Goal: Information Seeking & Learning: Learn about a topic

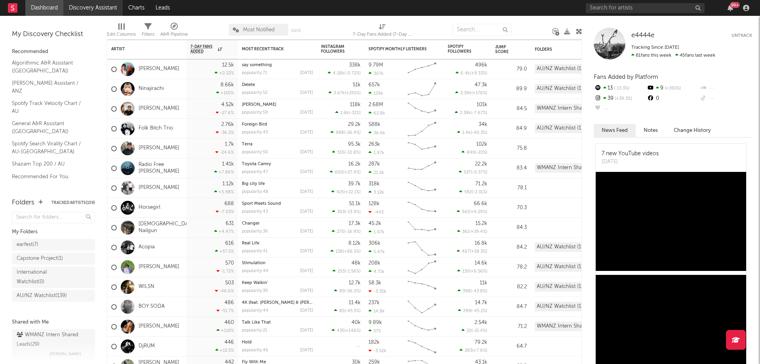
click at [66, 6] on link "Discovery Assistant" at bounding box center [92, 8] width 59 height 16
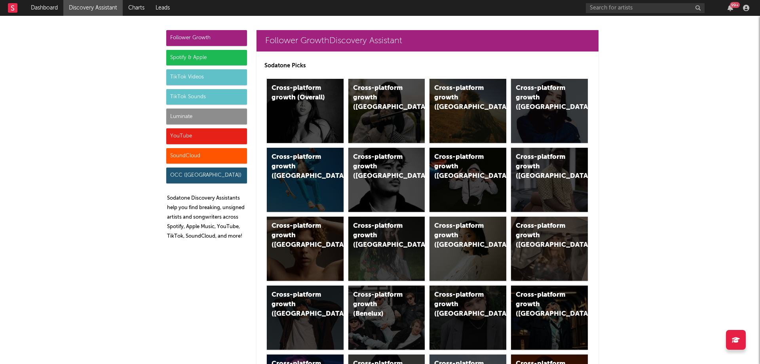
click at [196, 62] on div "Spotify & Apple" at bounding box center [206, 58] width 81 height 16
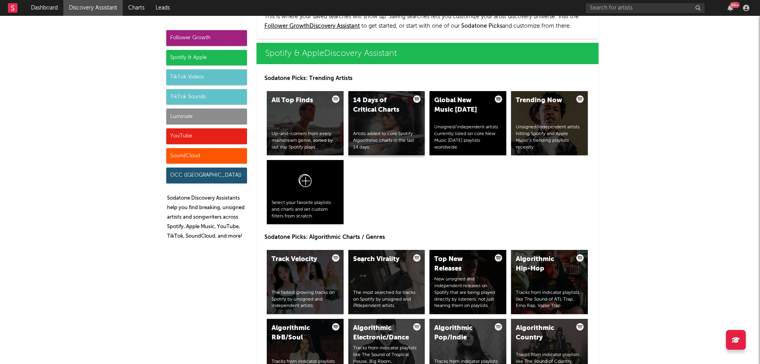
scroll to position [791, 0]
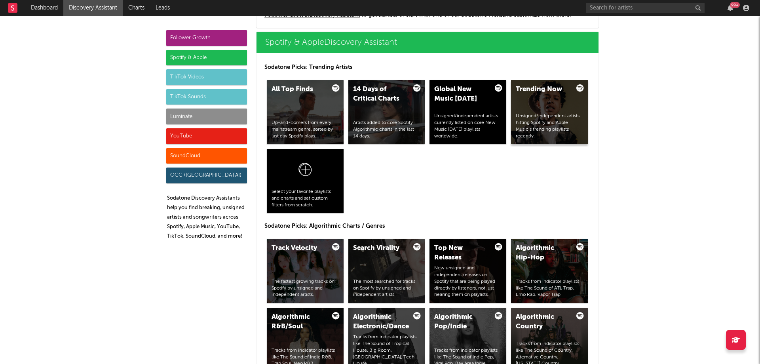
click at [530, 124] on div "Unsigned/independent artists hitting Spotify and Apple Music’s trending playlis…" at bounding box center [549, 126] width 67 height 27
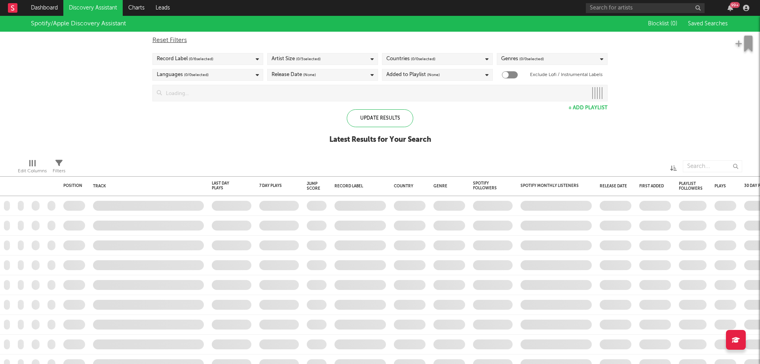
click at [179, 59] on div "Record Label ( 0 / 6 selected)" at bounding box center [185, 58] width 57 height 9
click at [180, 77] on div "Select All" at bounding box center [208, 71] width 110 height 13
click at [183, 72] on button "Select All" at bounding box center [208, 71] width 102 height 9
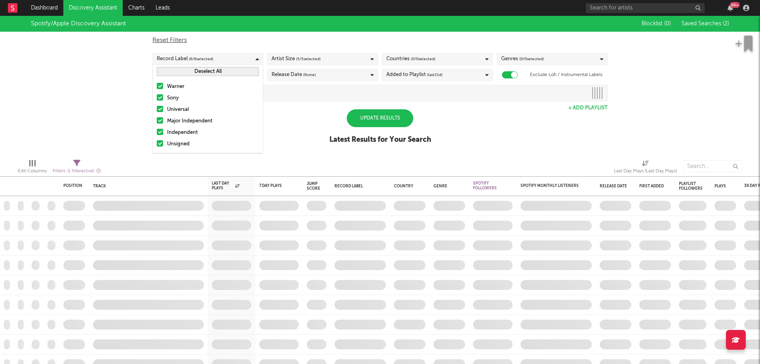
click at [319, 61] on span "( 5 / 5 selected)" at bounding box center [308, 58] width 25 height 9
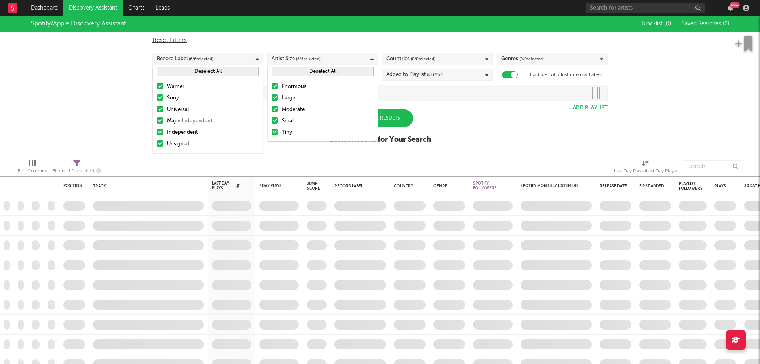
click at [457, 46] on div "Reset Filters Record Label ( 6 / 6 selected) Artist Size ( 5 / 5 selected) Coun…" at bounding box center [379, 67] width 463 height 70
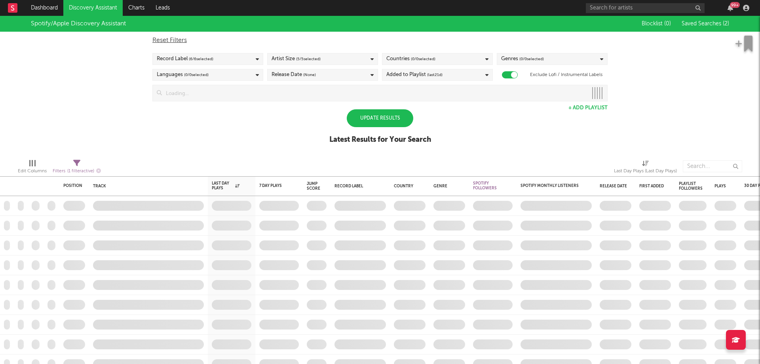
click at [455, 55] on div "Countries ( 0 / 0 selected)" at bounding box center [437, 59] width 111 height 12
click at [461, 45] on div "Reset Filters" at bounding box center [379, 40] width 455 height 9
checkbox input "false"
click at [454, 61] on div "Countries ( 0 / 0 selected)" at bounding box center [437, 59] width 111 height 12
click at [453, 42] on div "Reset Filters" at bounding box center [379, 40] width 455 height 9
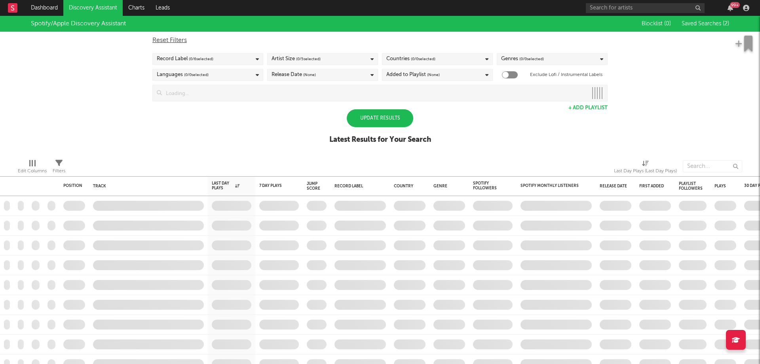
click at [530, 56] on span "( 0 / 0 selected)" at bounding box center [531, 58] width 25 height 9
click at [514, 45] on div "Reset Filters" at bounding box center [379, 40] width 455 height 9
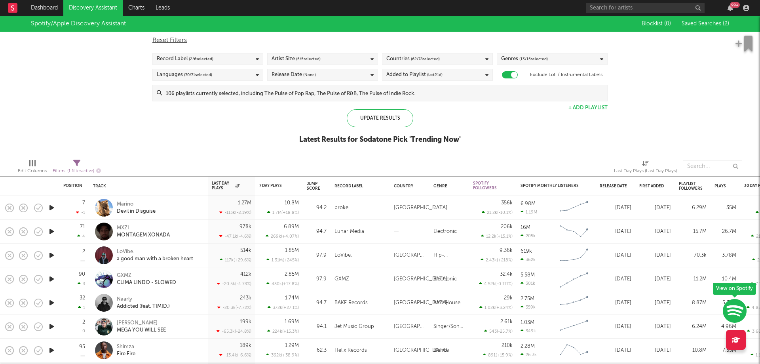
click at [209, 53] on div "Record Label ( 2 / 6 selected)" at bounding box center [207, 59] width 111 height 12
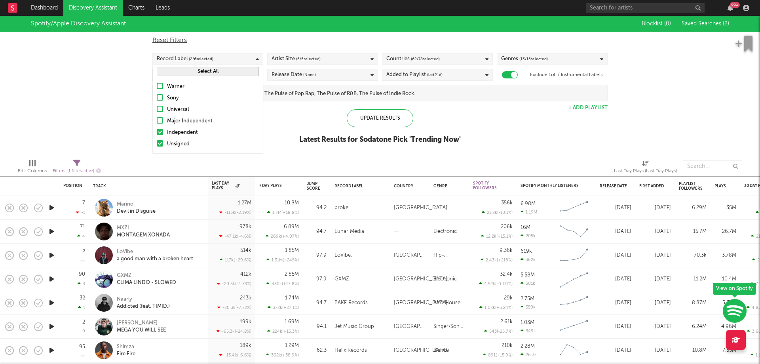
click at [209, 70] on button "Select All" at bounding box center [208, 71] width 102 height 9
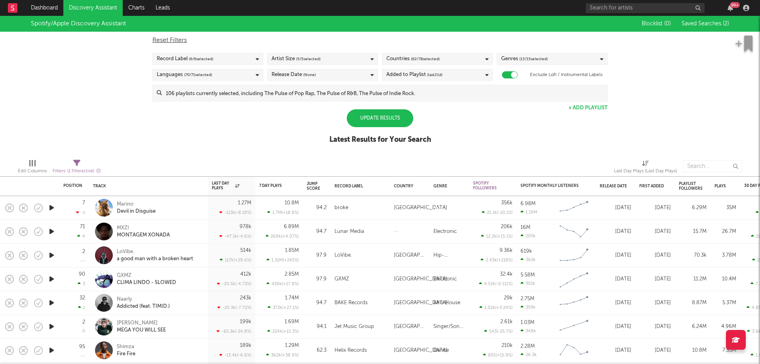
click at [319, 39] on div "Reset Filters" at bounding box center [379, 40] width 455 height 9
checkbox input "false"
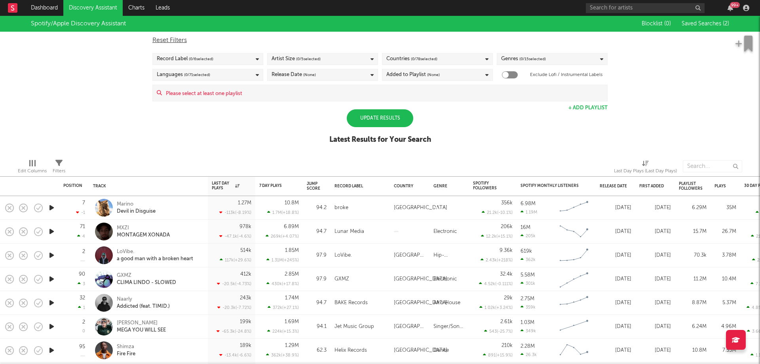
click at [340, 57] on div "Artist Size ( 0 / 5 selected)" at bounding box center [322, 59] width 111 height 12
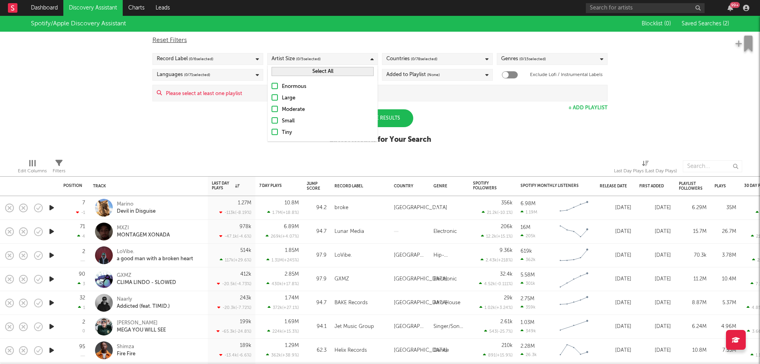
click at [334, 69] on button "Select All" at bounding box center [323, 71] width 102 height 9
click at [341, 45] on div "Reset Filters Record Label ( 0 / 6 selected) Artist Size ( 5 / 5 selected) Coun…" at bounding box center [379, 67] width 463 height 70
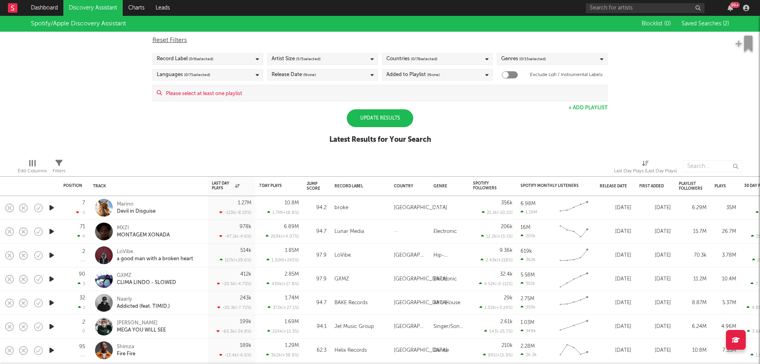
click at [425, 61] on span "( 0 / 78 selected)" at bounding box center [424, 58] width 27 height 9
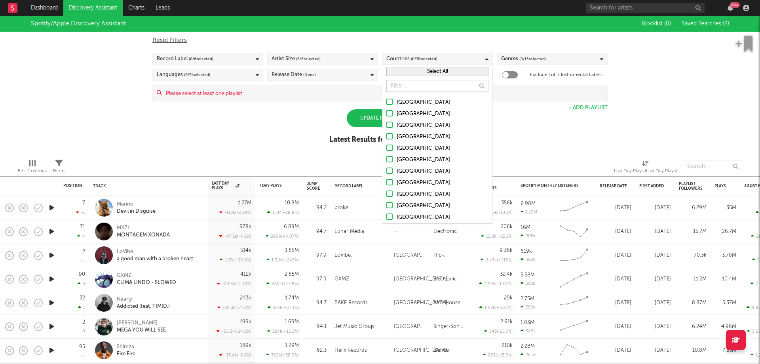
click at [420, 72] on button "Select All" at bounding box center [437, 71] width 102 height 9
click at [422, 70] on button "Deselect All" at bounding box center [437, 71] width 102 height 9
click at [394, 113] on label "[GEOGRAPHIC_DATA]" at bounding box center [437, 113] width 102 height 9
click at [386, 113] on input "[GEOGRAPHIC_DATA]" at bounding box center [386, 113] width 0 height 9
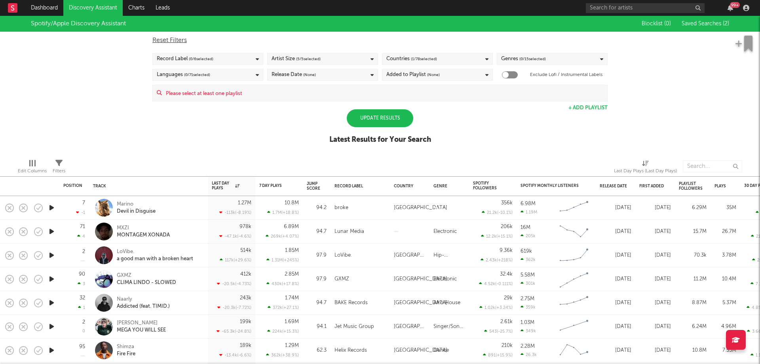
click at [442, 46] on div "Reset Filters Record Label ( 0 / 6 selected) Artist Size ( 5 / 5 selected) Coun…" at bounding box center [379, 67] width 463 height 70
click at [554, 61] on div "Genres ( 0 / 15 selected)" at bounding box center [552, 59] width 111 height 12
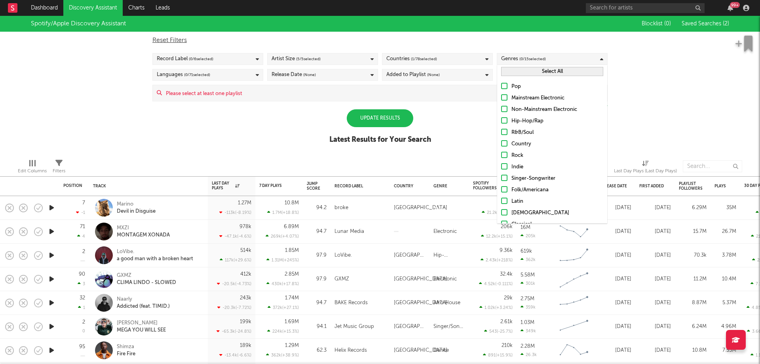
click at [539, 71] on button "Select All" at bounding box center [552, 71] width 102 height 9
click at [254, 92] on input at bounding box center [384, 93] width 445 height 16
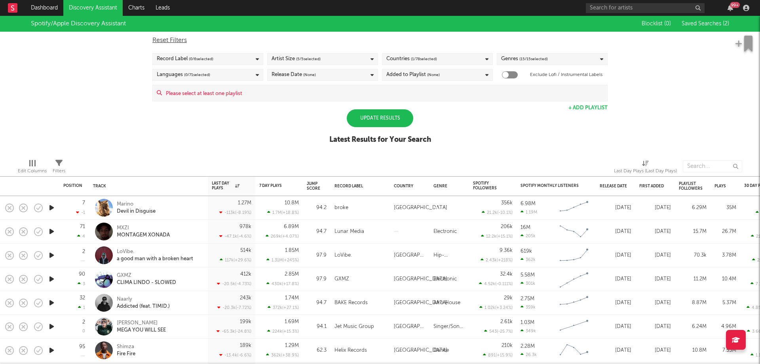
click at [86, 98] on div "Spotify/Apple Discovery Assistant Blocklist ( 0 ) Saved Searches ( 2 ) Reset Fi…" at bounding box center [380, 84] width 760 height 137
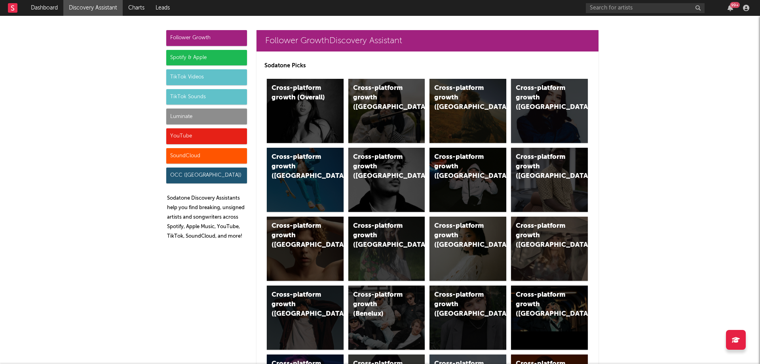
click at [187, 56] on div "Spotify & Apple" at bounding box center [206, 58] width 81 height 16
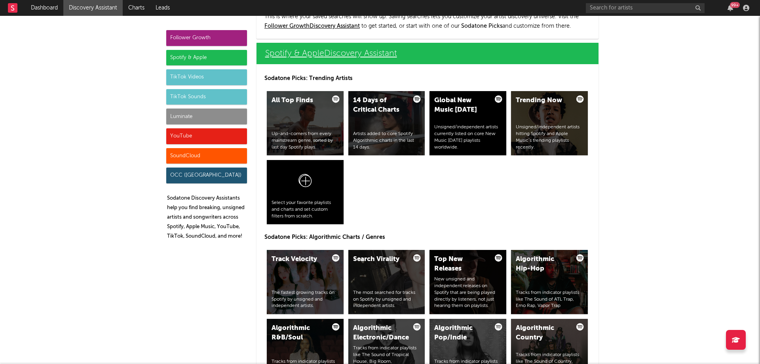
scroll to position [791, 0]
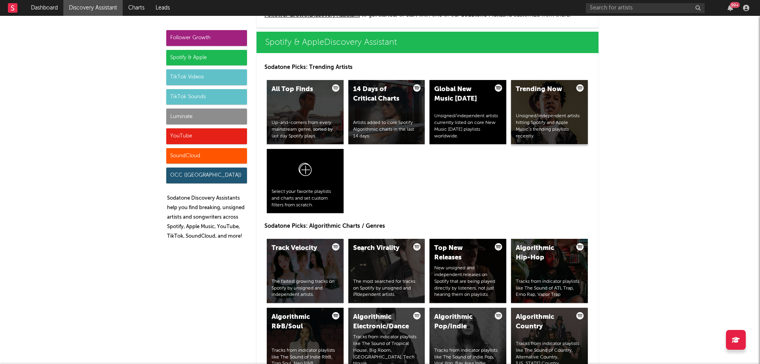
click at [565, 117] on div "Unsigned/independent artists hitting Spotify and Apple Music’s trending playlis…" at bounding box center [549, 126] width 67 height 27
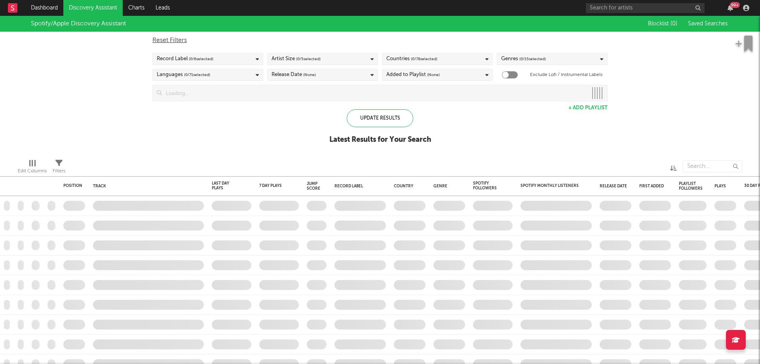
checkbox input "true"
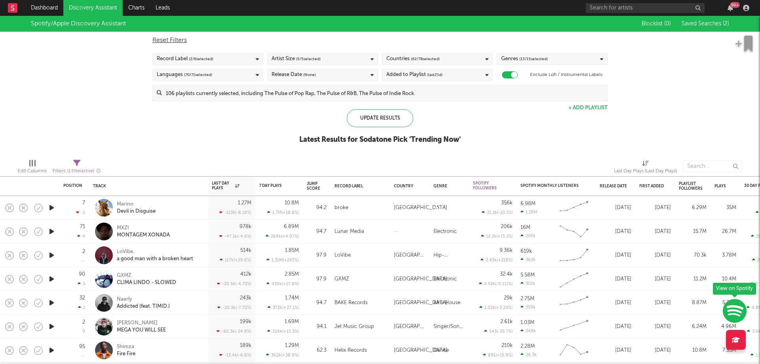
click at [245, 92] on input at bounding box center [384, 93] width 445 height 16
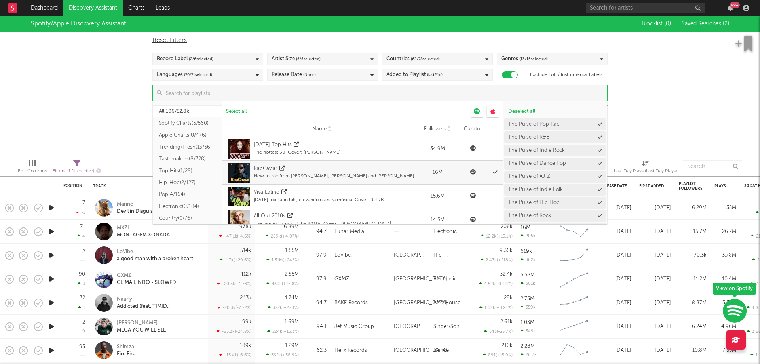
click at [65, 68] on div "Spotify/Apple Discovery Assistant Blocklist ( 0 ) Saved Searches ( 2 ) Reset Fi…" at bounding box center [380, 84] width 760 height 137
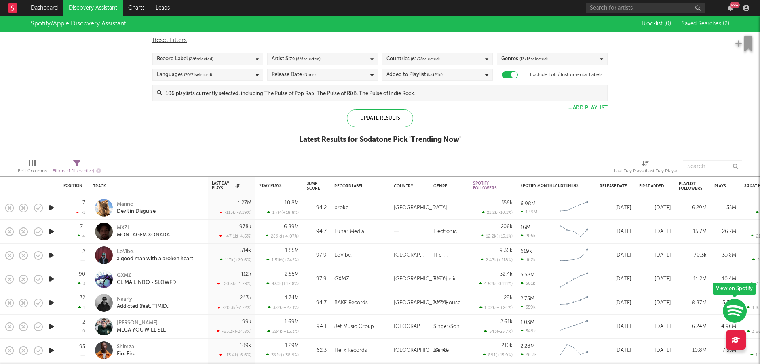
click at [235, 52] on div "Reset Filters Record Label ( 2 / 6 selected) Artist Size ( 5 / 5 selected) Coun…" at bounding box center [379, 67] width 463 height 70
click at [451, 65] on div "Countries ( 62 / 78 selected)" at bounding box center [437, 59] width 111 height 12
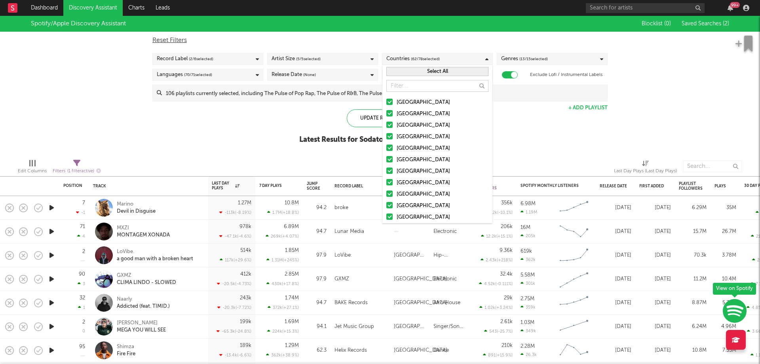
click at [437, 74] on button "Select All" at bounding box center [437, 71] width 102 height 9
click at [387, 114] on div at bounding box center [389, 113] width 6 height 6
click at [386, 114] on input "[GEOGRAPHIC_DATA]" at bounding box center [386, 113] width 0 height 9
click at [416, 72] on button "Select All" at bounding box center [437, 71] width 102 height 9
click at [416, 72] on button "Deselect All" at bounding box center [437, 71] width 102 height 9
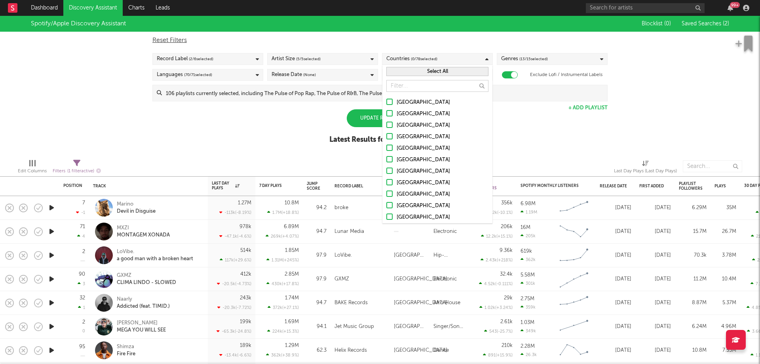
click at [391, 114] on div at bounding box center [389, 113] width 6 height 6
click at [386, 114] on input "[GEOGRAPHIC_DATA]" at bounding box center [386, 113] width 0 height 9
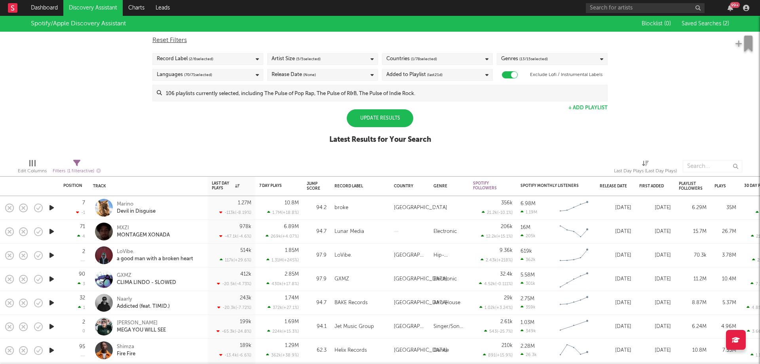
click at [317, 110] on div "Spotify/Apple Discovery Assistant Blocklist ( 0 ) Saved Searches ( 2 ) Reset Fi…" at bounding box center [380, 84] width 760 height 137
click at [376, 119] on div "Update Results" at bounding box center [380, 118] width 66 height 18
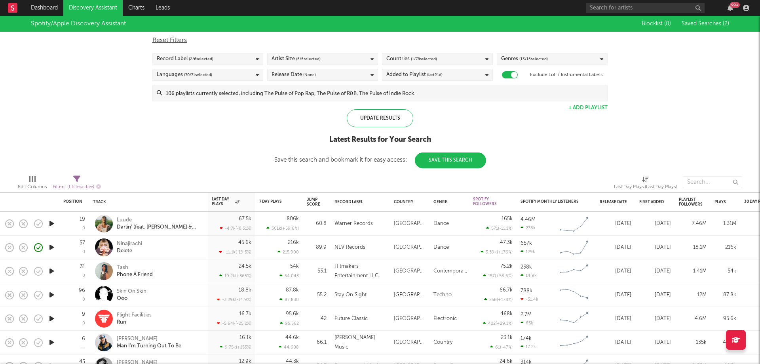
click at [528, 63] on span "( 13 / 15 selected)" at bounding box center [533, 58] width 28 height 9
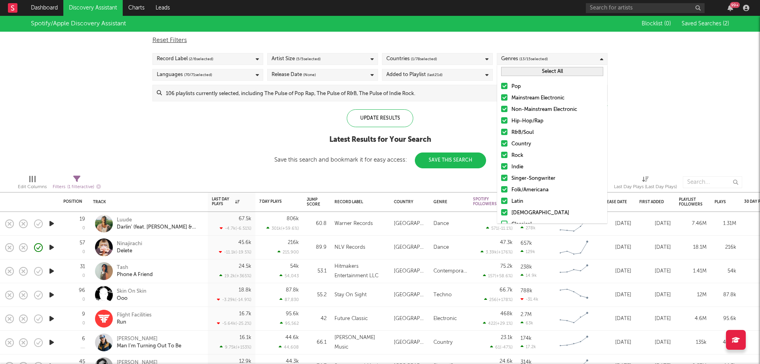
click at [538, 62] on span "( 13 / 15 selected)" at bounding box center [533, 58] width 28 height 9
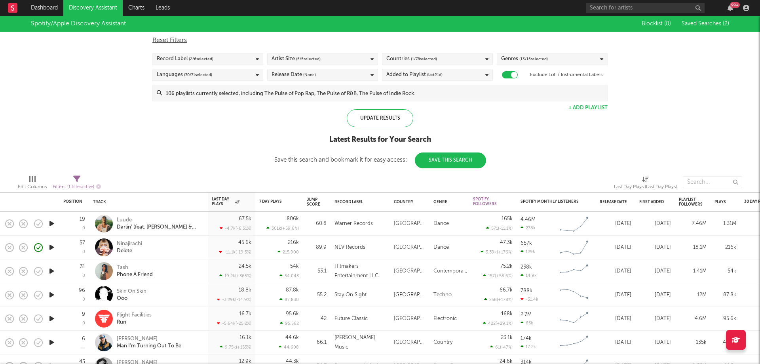
click at [213, 61] on span "( 2 / 6 selected)" at bounding box center [201, 58] width 25 height 9
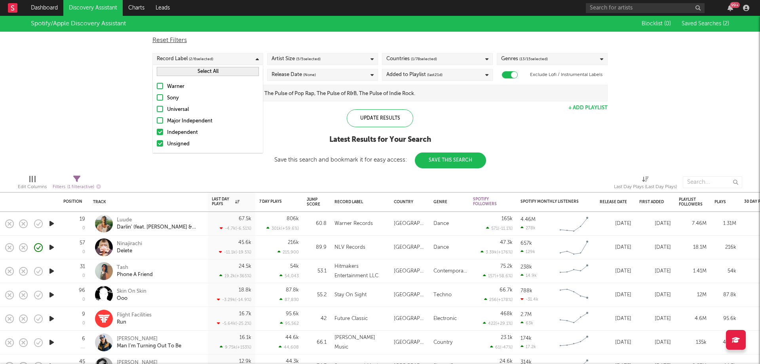
click at [214, 74] on button "Select All" at bounding box center [208, 71] width 102 height 9
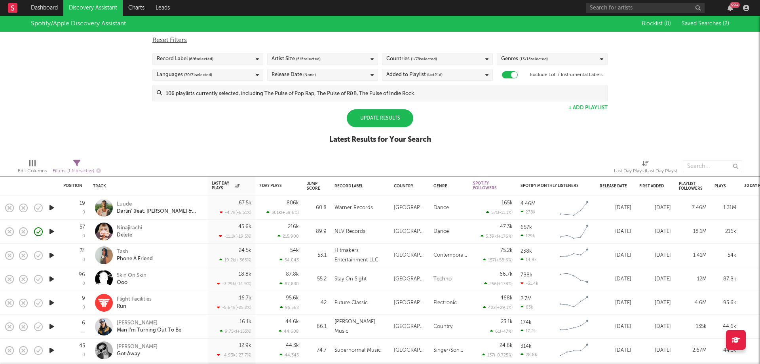
click at [283, 49] on div "Reset Filters Record Label ( 6 / 6 selected) Artist Size ( 5 / 5 selected) Coun…" at bounding box center [379, 67] width 463 height 70
click at [376, 118] on div "Update Results" at bounding box center [380, 118] width 66 height 18
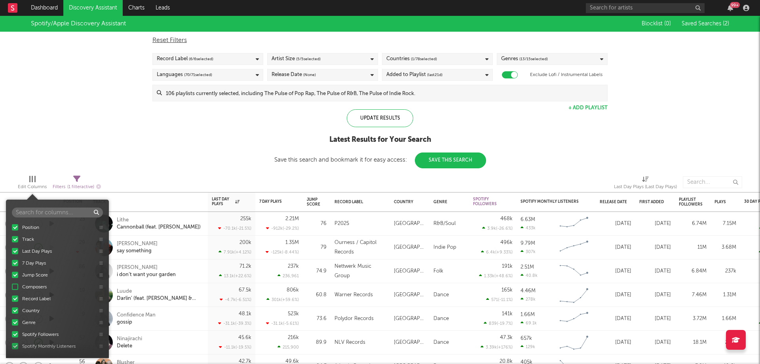
click at [32, 180] on div at bounding box center [32, 179] width 1 height 6
select select "max"
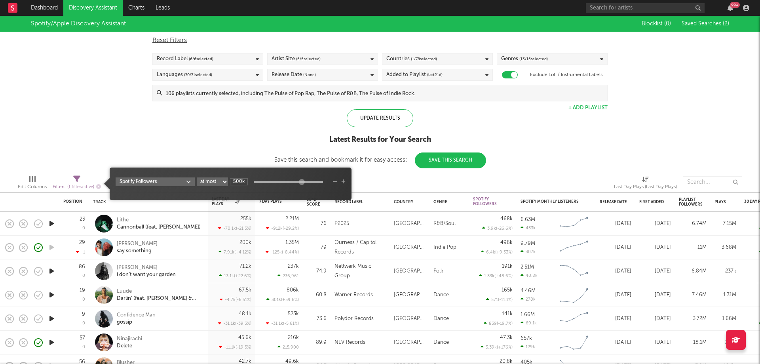
click at [72, 184] on div "Filters ( 1 filter active)" at bounding box center [77, 187] width 48 height 10
click at [179, 179] on body "Dashboard Discovery Assistant Charts Leads 99 + Notifications Settings Mark all…" at bounding box center [380, 182] width 760 height 364
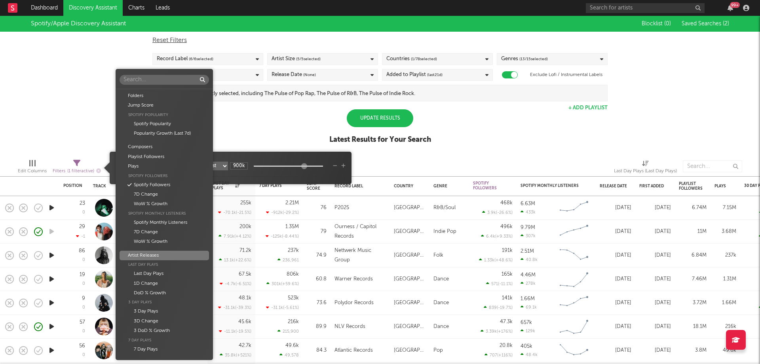
scroll to position [80, 0]
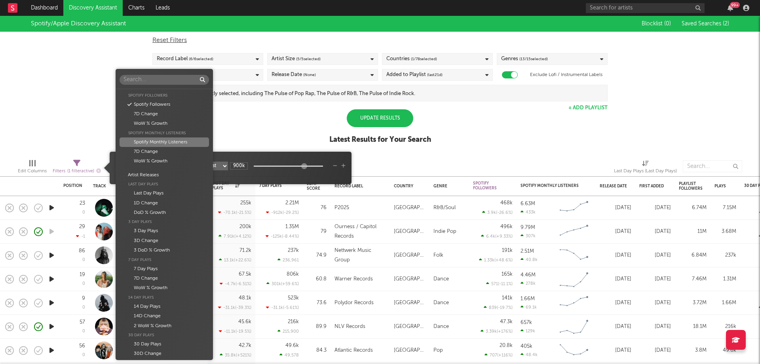
click at [179, 142] on div "Spotify Monthly Listeners" at bounding box center [164, 141] width 89 height 9
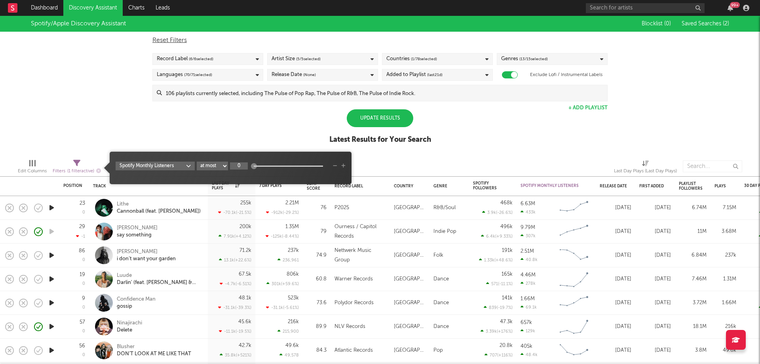
click at [237, 167] on input "0" at bounding box center [239, 165] width 18 height 7
type input "999k"
click at [243, 131] on div "Spotify/Apple Discovery Assistant Blocklist ( 0 ) Saved Searches ( 2 ) Reset Fi…" at bounding box center [380, 84] width 760 height 137
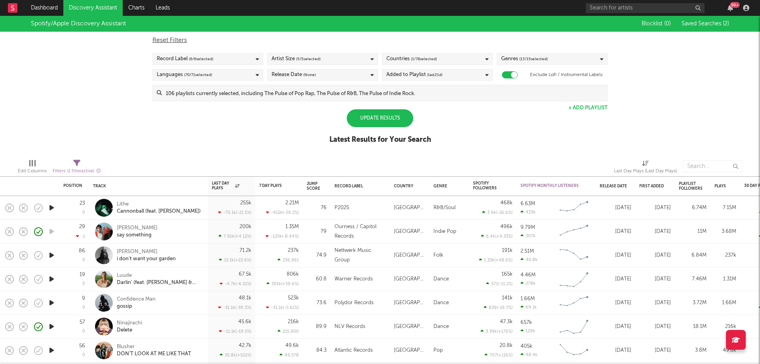
click at [357, 123] on div "Update Results" at bounding box center [380, 118] width 66 height 18
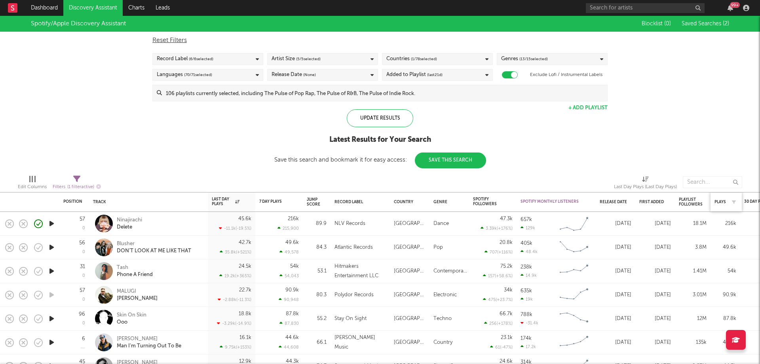
click at [717, 198] on div "Plays" at bounding box center [725, 202] width 23 height 17
click at [720, 202] on div "Plays" at bounding box center [719, 201] width 11 height 5
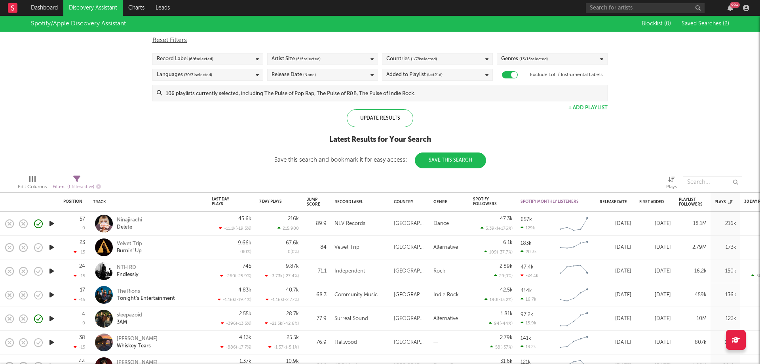
click at [327, 72] on div "Release Date (None)" at bounding box center [322, 75] width 111 height 12
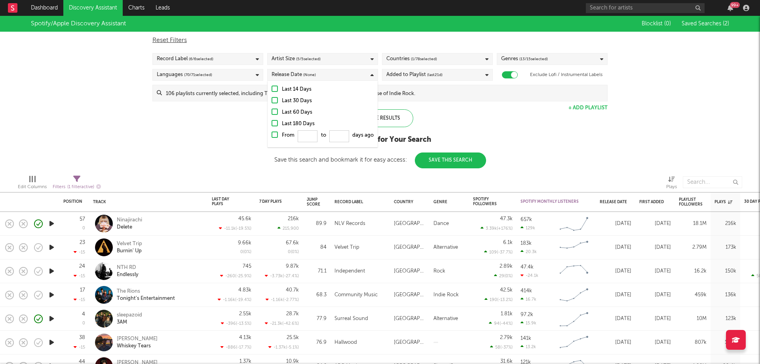
click at [293, 85] on div "Last 14 Days" at bounding box center [328, 89] width 92 height 9
click at [272, 85] on input "Last 14 Days" at bounding box center [272, 89] width 0 height 9
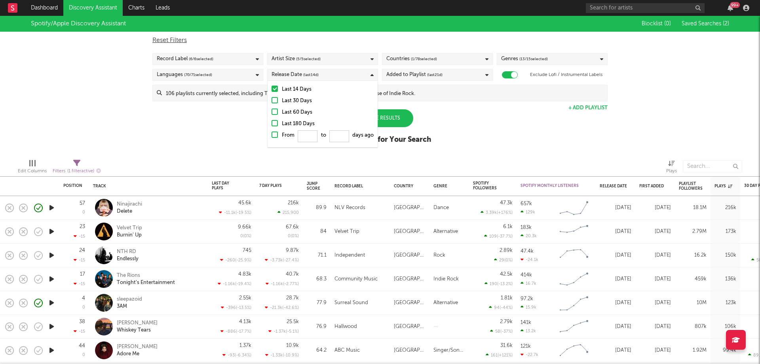
click at [241, 113] on div "Spotify/Apple Discovery Assistant Blocklist ( 0 ) Saved Searches ( 2 ) Reset Fi…" at bounding box center [380, 84] width 760 height 137
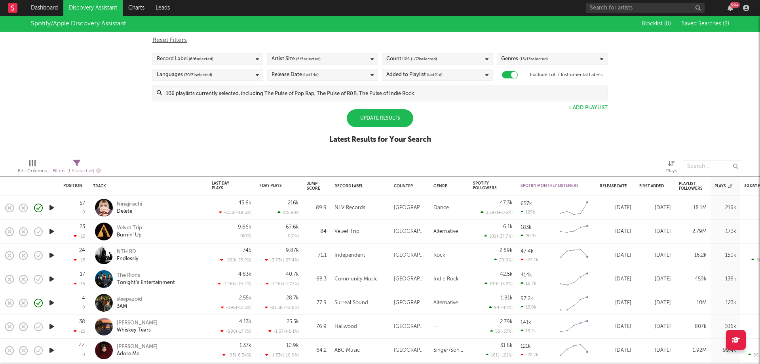
click at [367, 114] on div "Update Results" at bounding box center [380, 118] width 66 height 18
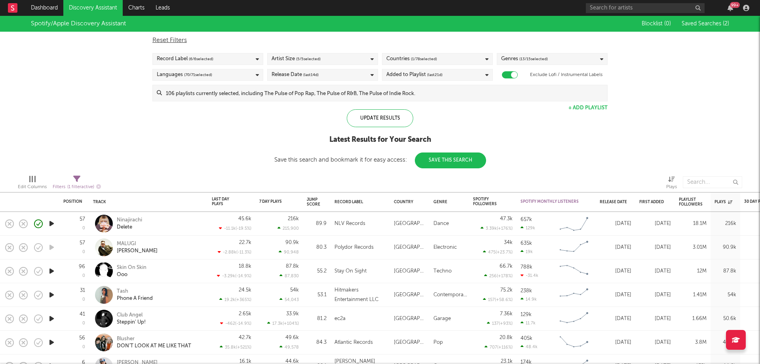
click at [285, 55] on div "Artist Size ( 5 / 5 selected)" at bounding box center [296, 58] width 49 height 9
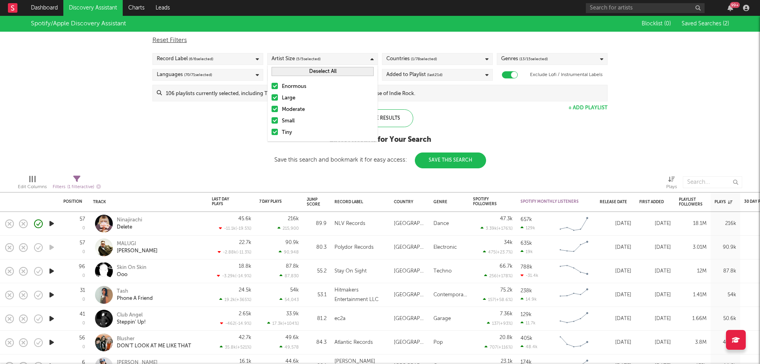
click at [249, 58] on div "Record Label ( 6 / 6 selected)" at bounding box center [207, 59] width 111 height 12
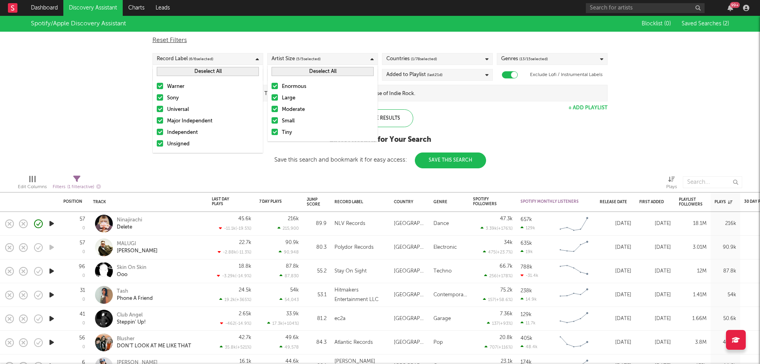
click at [158, 82] on label "Warner" at bounding box center [208, 86] width 102 height 9
click at [157, 82] on input "Warner" at bounding box center [157, 86] width 0 height 9
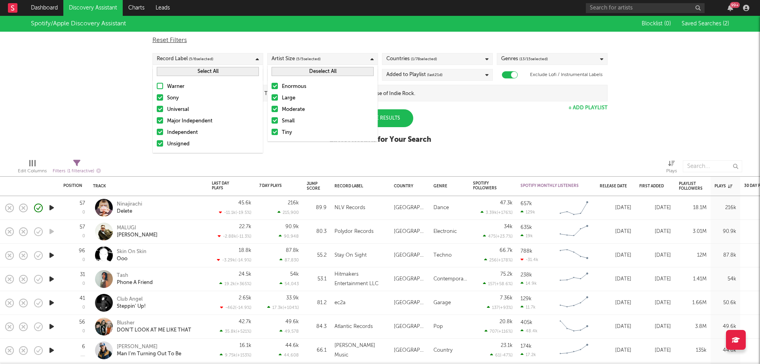
click at [161, 95] on div at bounding box center [160, 97] width 6 height 6
click at [157, 95] on input "Sony" at bounding box center [157, 97] width 0 height 9
click at [158, 107] on div at bounding box center [160, 109] width 6 height 6
click at [157, 107] on input "Universal" at bounding box center [157, 109] width 0 height 9
click at [160, 120] on div at bounding box center [160, 120] width 6 height 6
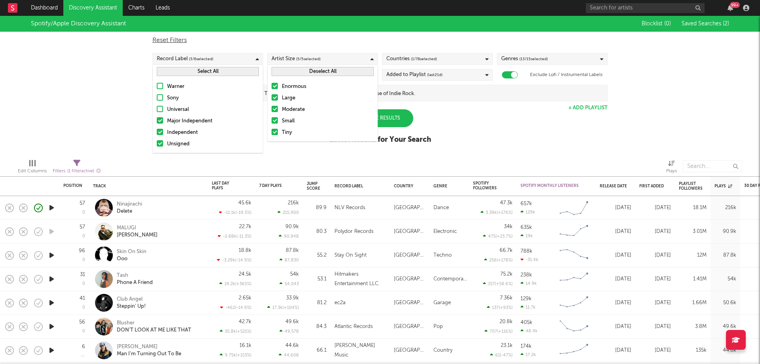
click at [157, 120] on input "Major Independent" at bounding box center [157, 120] width 0 height 9
click at [131, 118] on div "Spotify/Apple Discovery Assistant Blocklist ( 0 ) Saved Searches ( 2 ) Reset Fi…" at bounding box center [380, 84] width 760 height 137
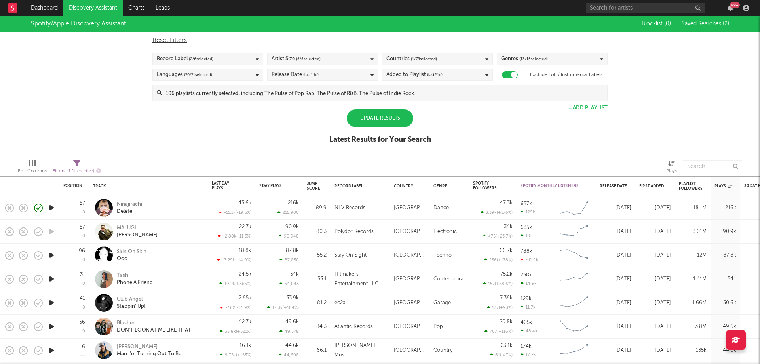
click at [384, 124] on div "Update Results" at bounding box center [380, 118] width 66 height 18
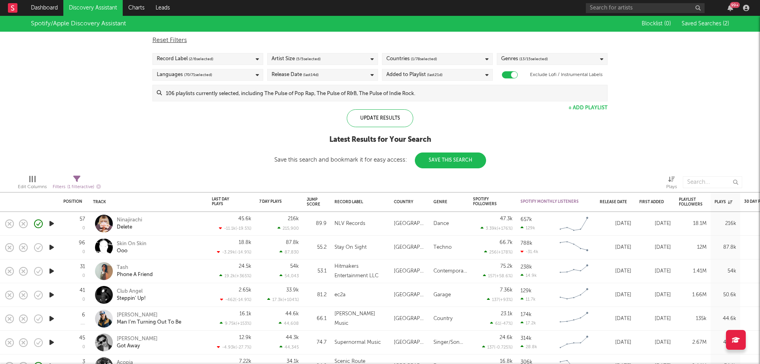
click at [199, 60] on span "( 2 / 6 selected)" at bounding box center [201, 58] width 25 height 9
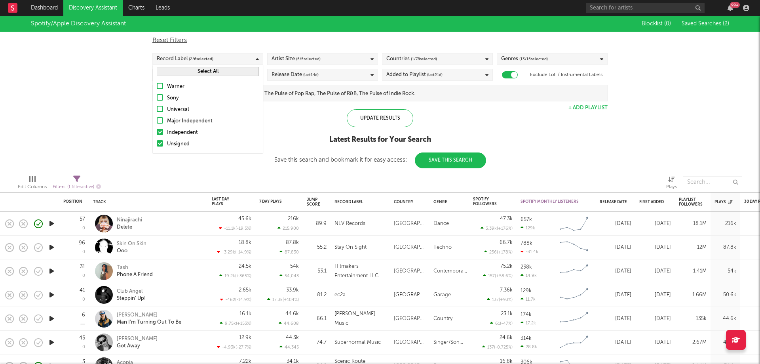
click at [175, 131] on div "Independent" at bounding box center [213, 132] width 92 height 9
click at [157, 131] on input "Independent" at bounding box center [157, 132] width 0 height 9
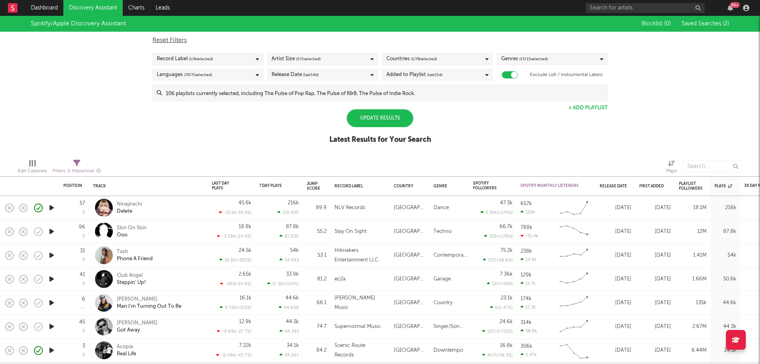
click at [360, 118] on div "Update Results" at bounding box center [380, 118] width 66 height 18
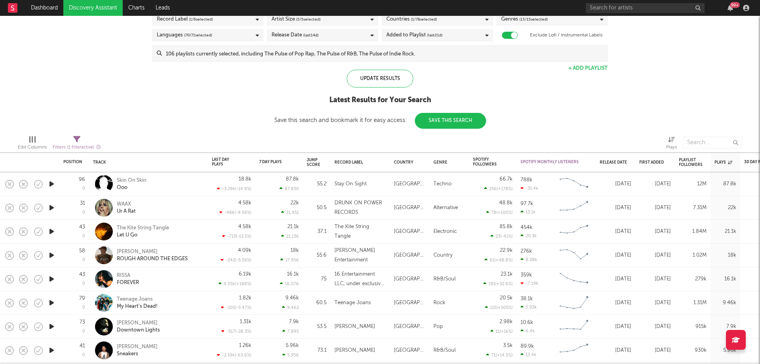
drag, startPoint x: 144, startPoint y: 298, endPoint x: 594, endPoint y: 296, distance: 449.2
click at [594, 296] on div "38.1k 5.93k Created with Highcharts 10.3.3 Chart title" at bounding box center [556, 303] width 79 height 24
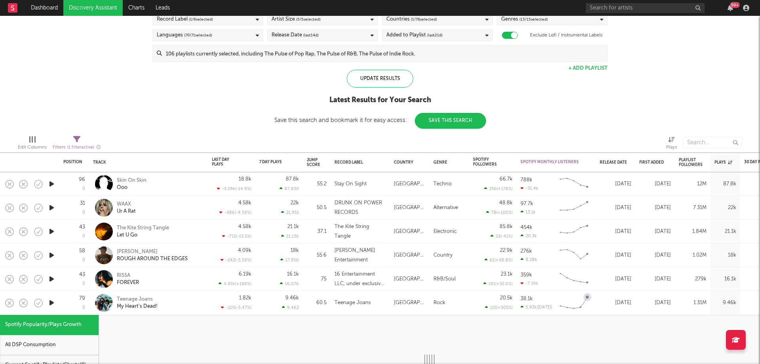
select select "1w"
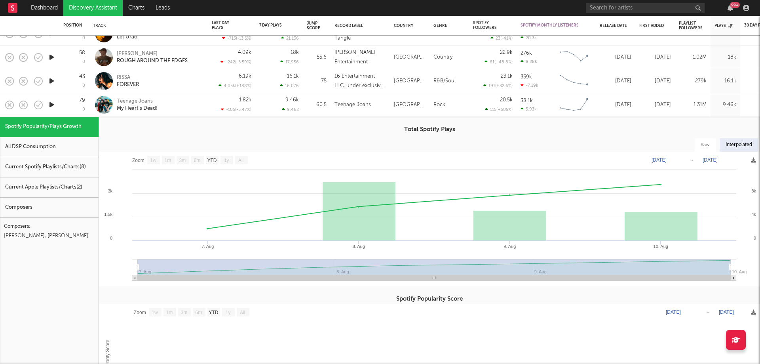
click at [220, 102] on div "1.82k -105 ( -5.47 % )" at bounding box center [232, 104] width 40 height 23
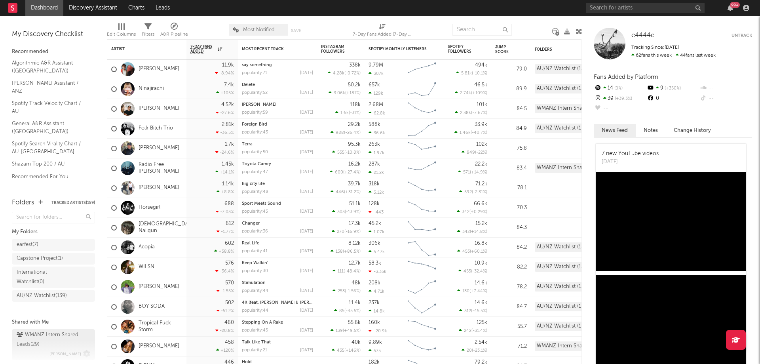
click at [47, 345] on div "WMANZ Intern Shared Leads ( 29 )" at bounding box center [53, 339] width 72 height 19
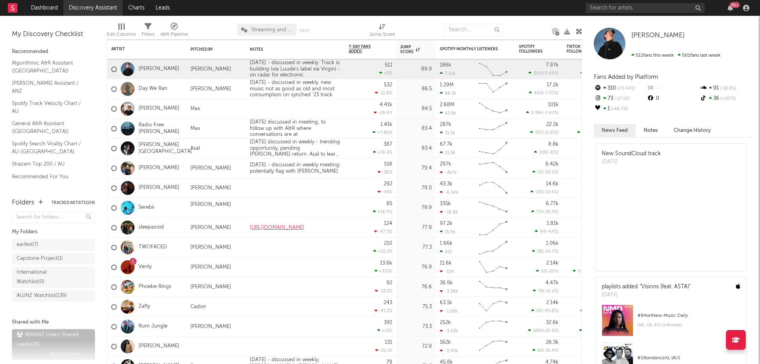
click at [107, 4] on link "Discovery Assistant" at bounding box center [92, 8] width 59 height 16
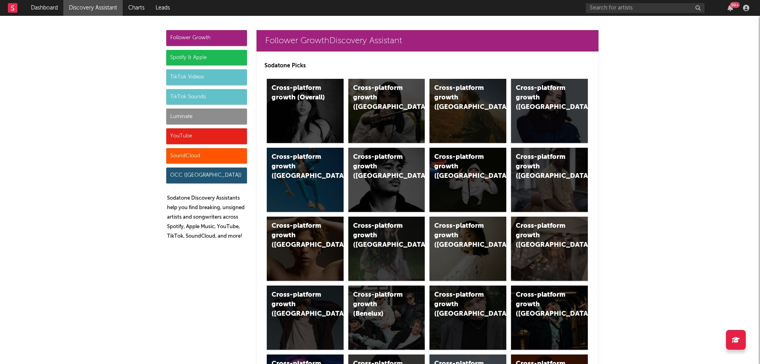
click at [731, 3] on div "99 +" at bounding box center [735, 5] width 10 height 6
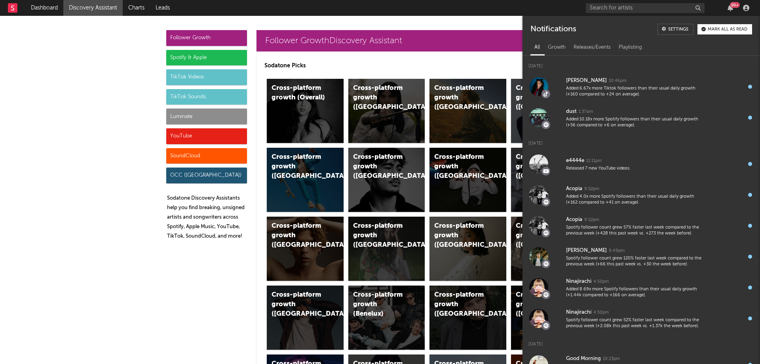
click at [740, 4] on div "99 +" at bounding box center [669, 8] width 166 height 16
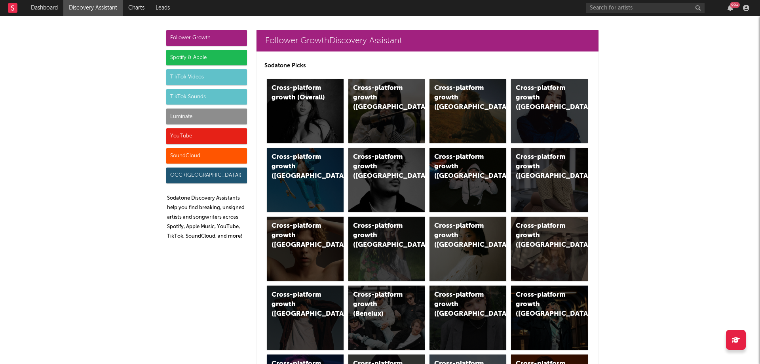
click at [742, 6] on div at bounding box center [746, 8] width 12 height 6
click at [745, 8] on icon "button" at bounding box center [746, 8] width 6 height 6
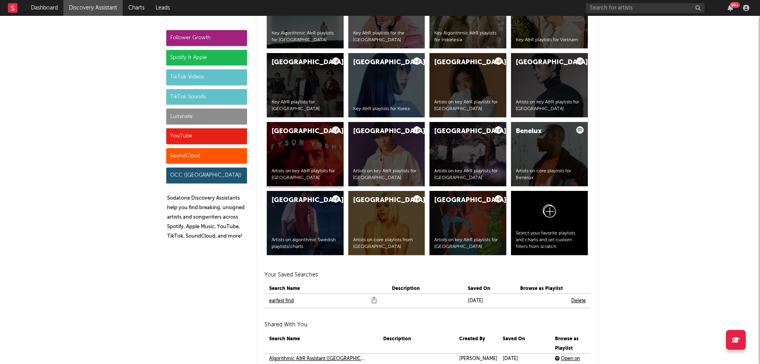
scroll to position [1583, 0]
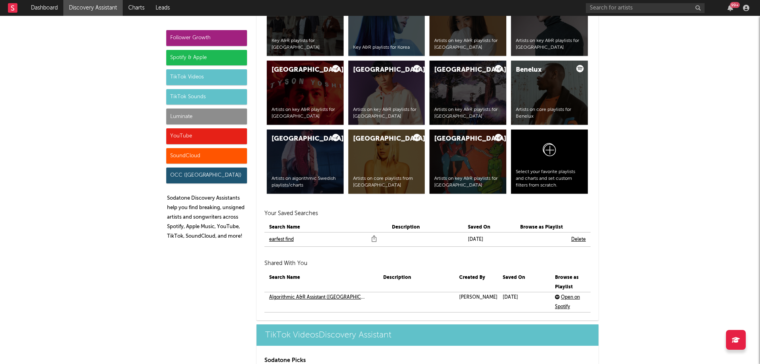
click at [284, 236] on link "earfest find" at bounding box center [281, 239] width 25 height 9
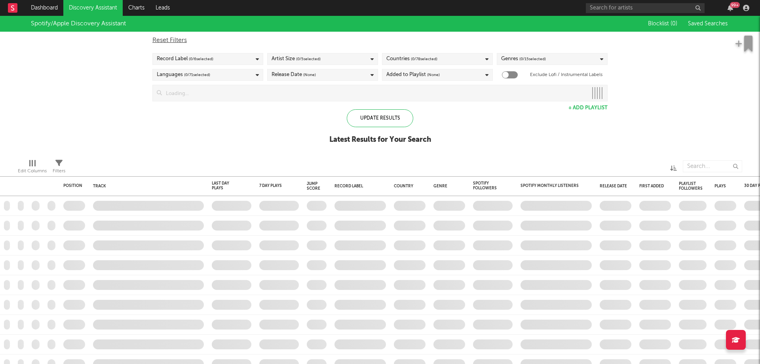
checkbox input "true"
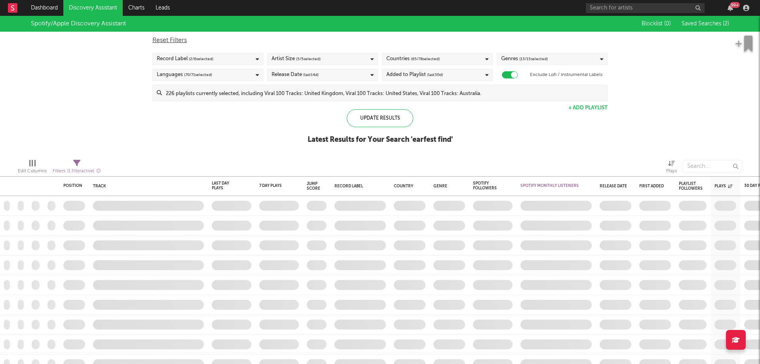
click at [373, 91] on input at bounding box center [384, 93] width 445 height 16
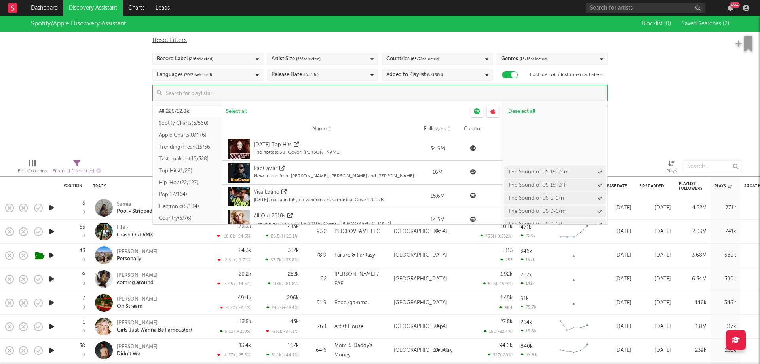
scroll to position [633, 0]
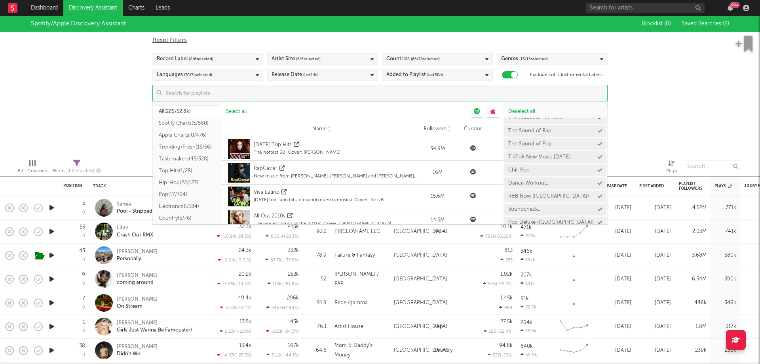
click at [647, 118] on div "Spotify/Apple Discovery Assistant Blocklist ( 0 ) Saved Searches ( 2 ) Reset Fi…" at bounding box center [380, 84] width 760 height 137
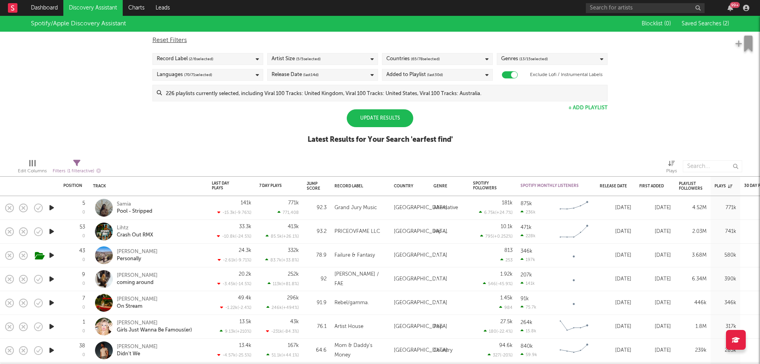
click at [361, 123] on div "Update Results" at bounding box center [380, 118] width 66 height 18
click at [360, 75] on div "Release Date (last 14 d)" at bounding box center [322, 75] width 111 height 12
click at [731, 187] on icon at bounding box center [730, 186] width 4 height 4
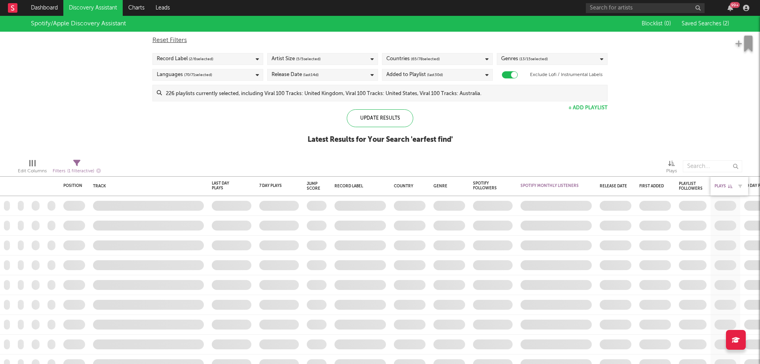
click at [731, 187] on icon at bounding box center [730, 186] width 4 height 4
